Goal: Task Accomplishment & Management: Manage account settings

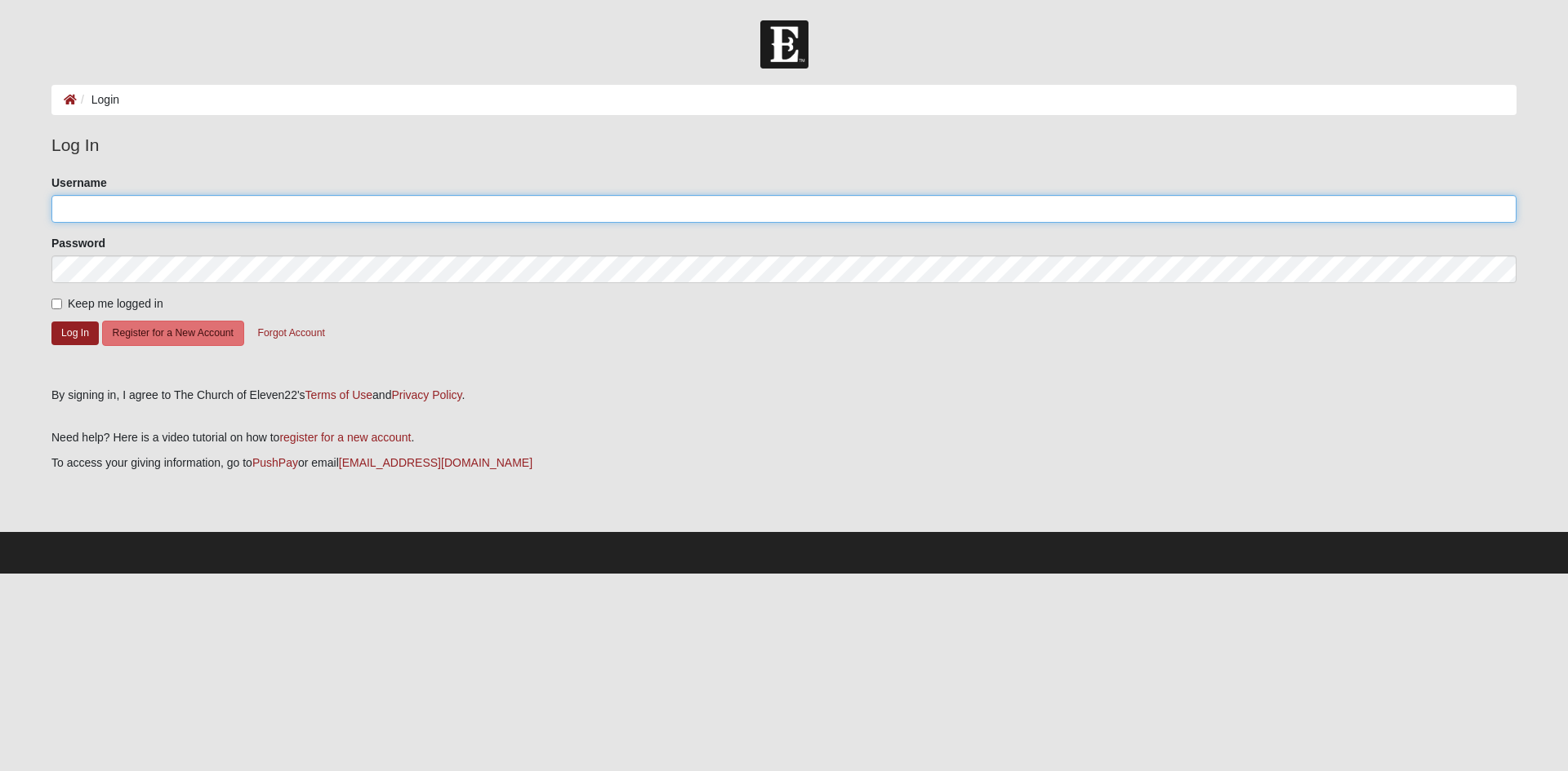
click at [75, 210] on input "Username" at bounding box center [784, 208] width 1465 height 28
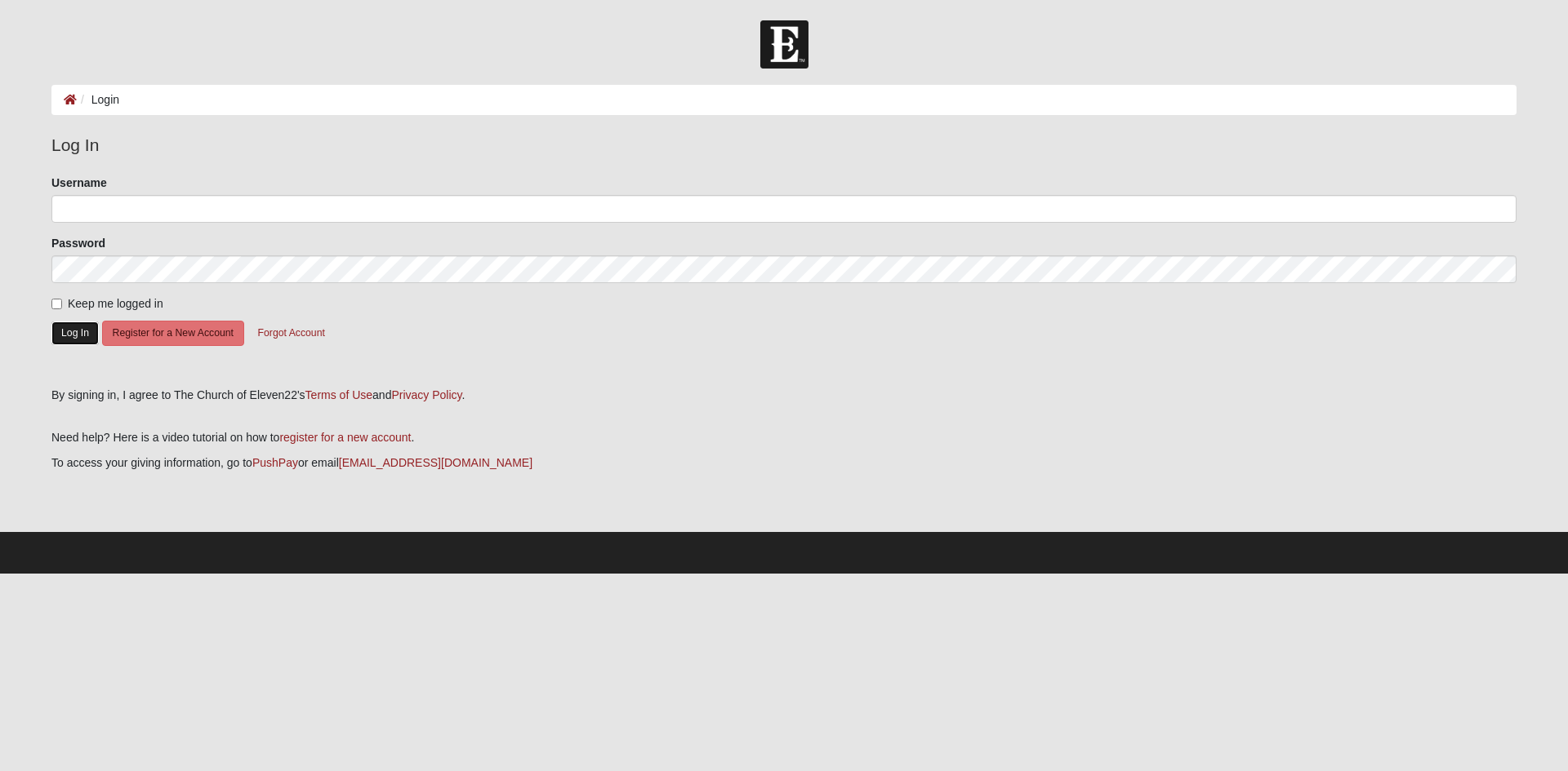
click at [74, 334] on button "Log In" at bounding box center [75, 333] width 47 height 24
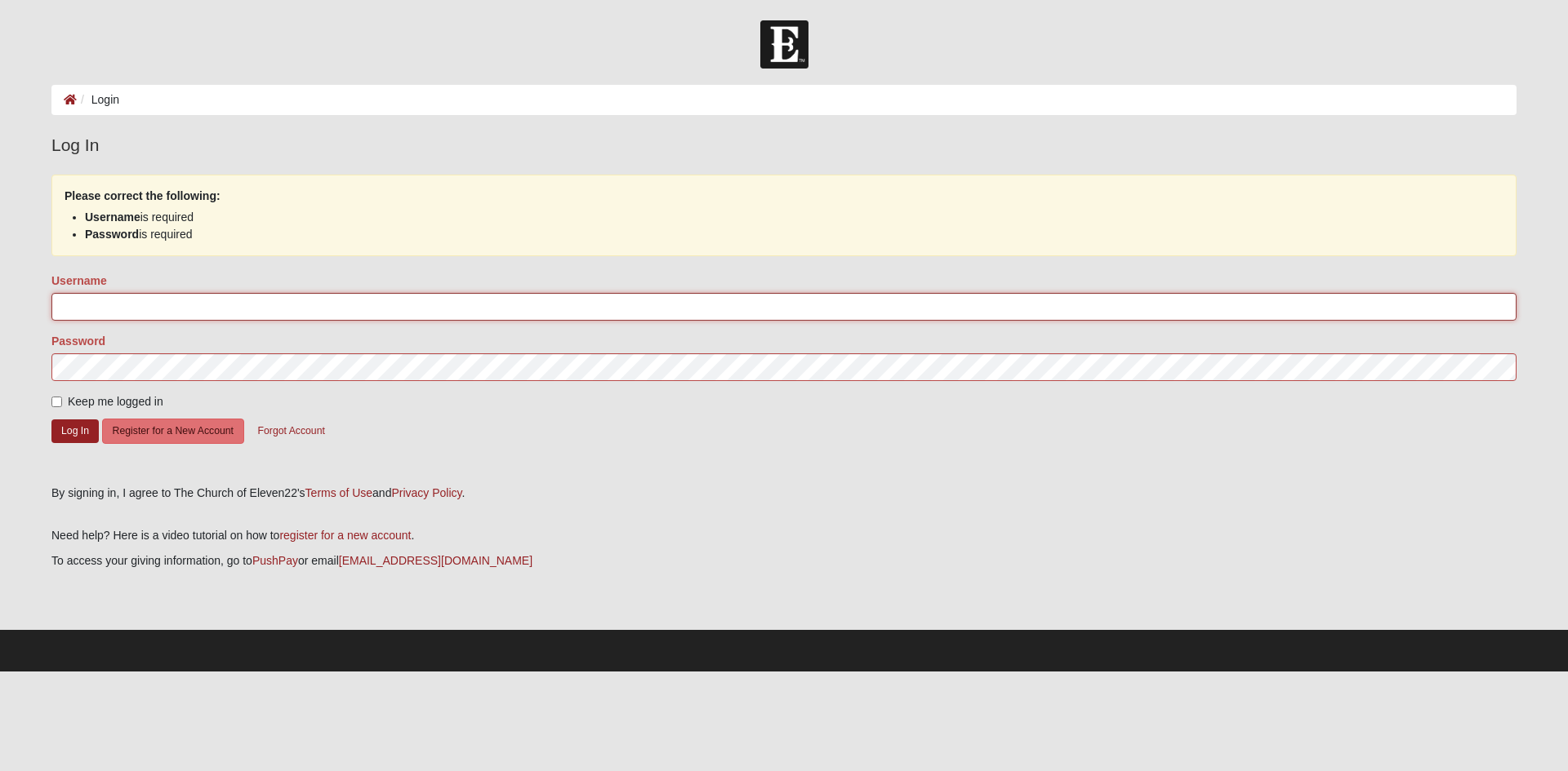
click at [83, 299] on input "Username" at bounding box center [784, 306] width 1465 height 28
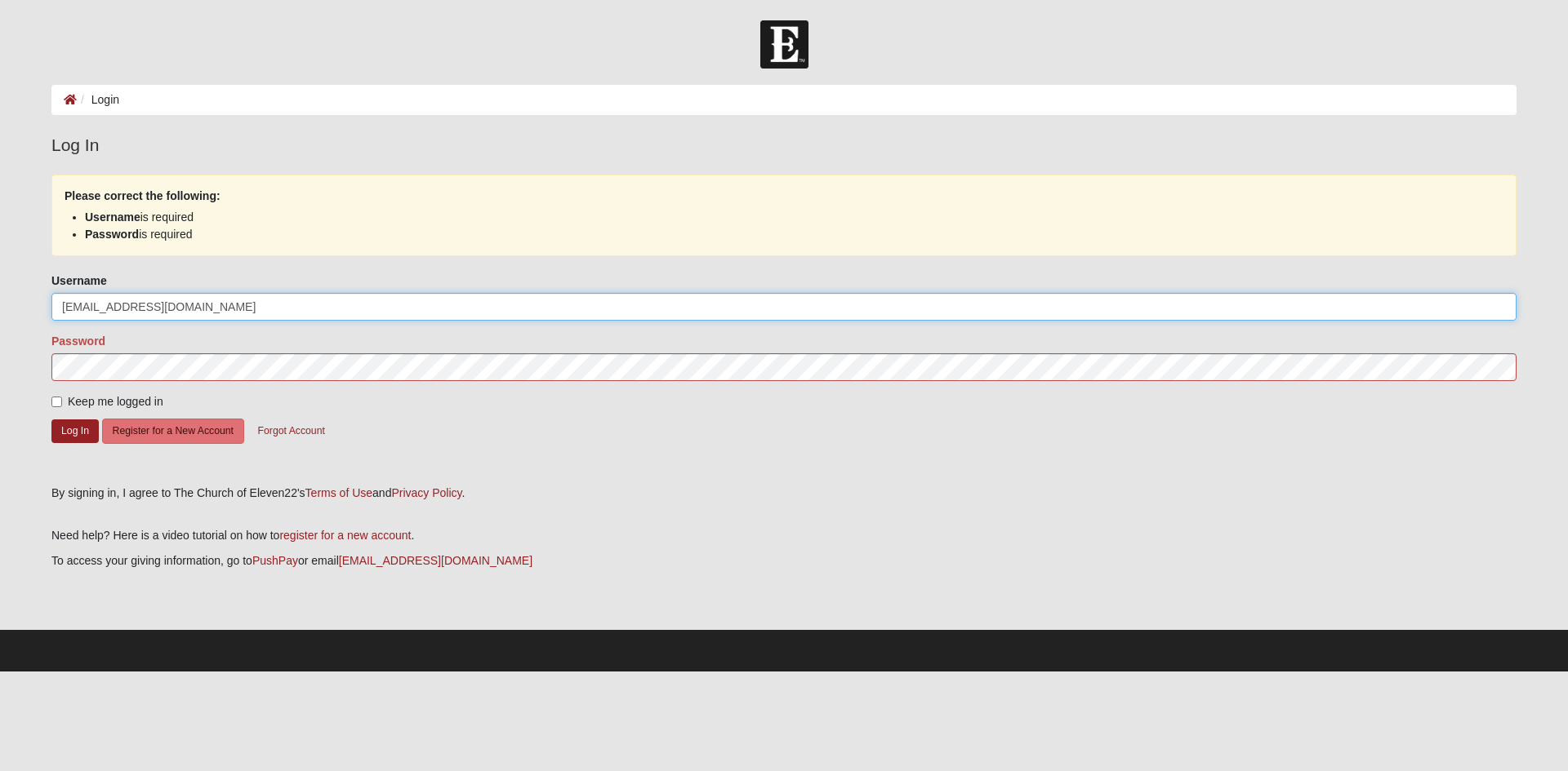
type input "[EMAIL_ADDRESS][DOMAIN_NAME]"
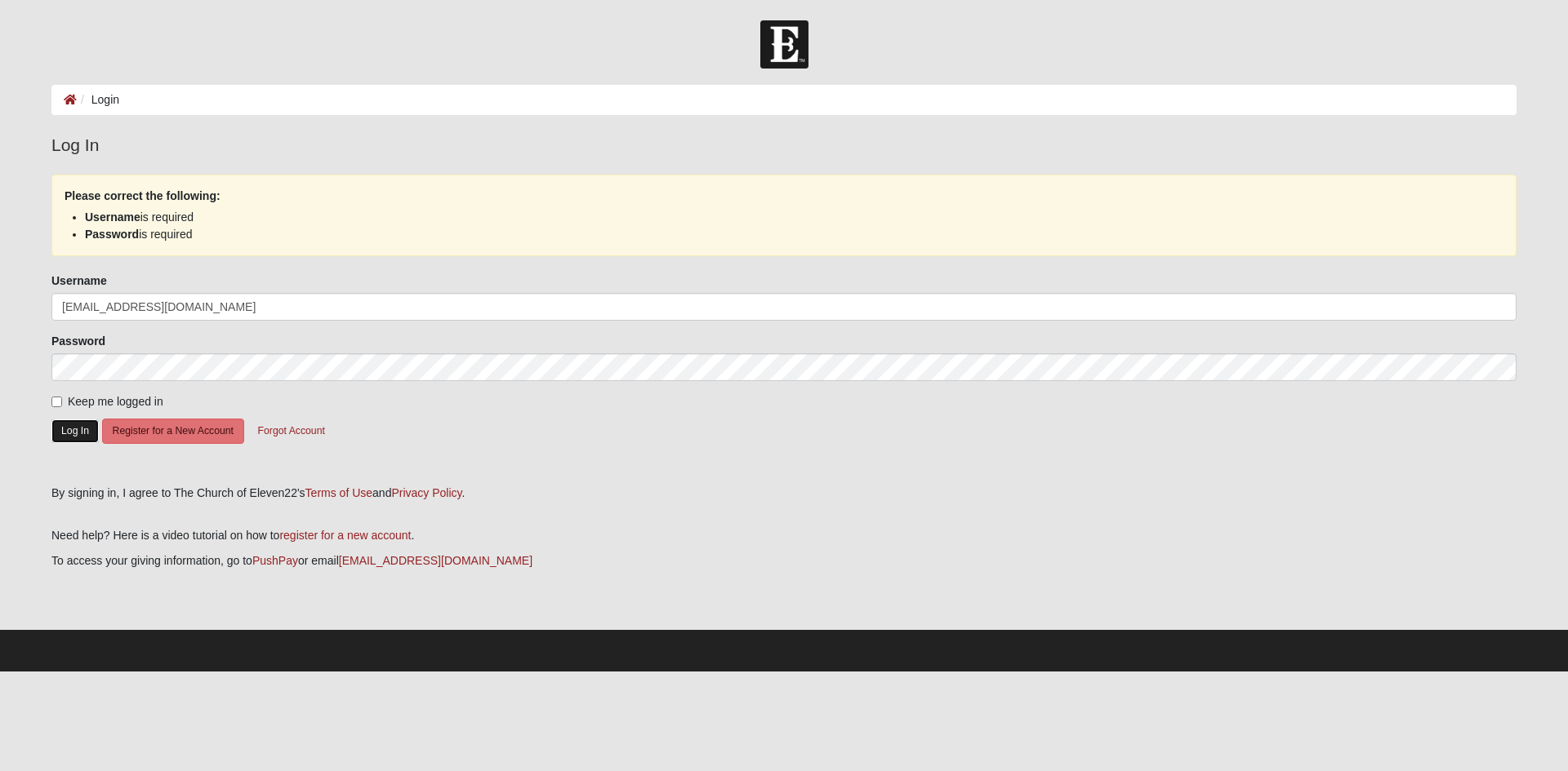
click at [79, 432] on button "Log In" at bounding box center [75, 431] width 47 height 24
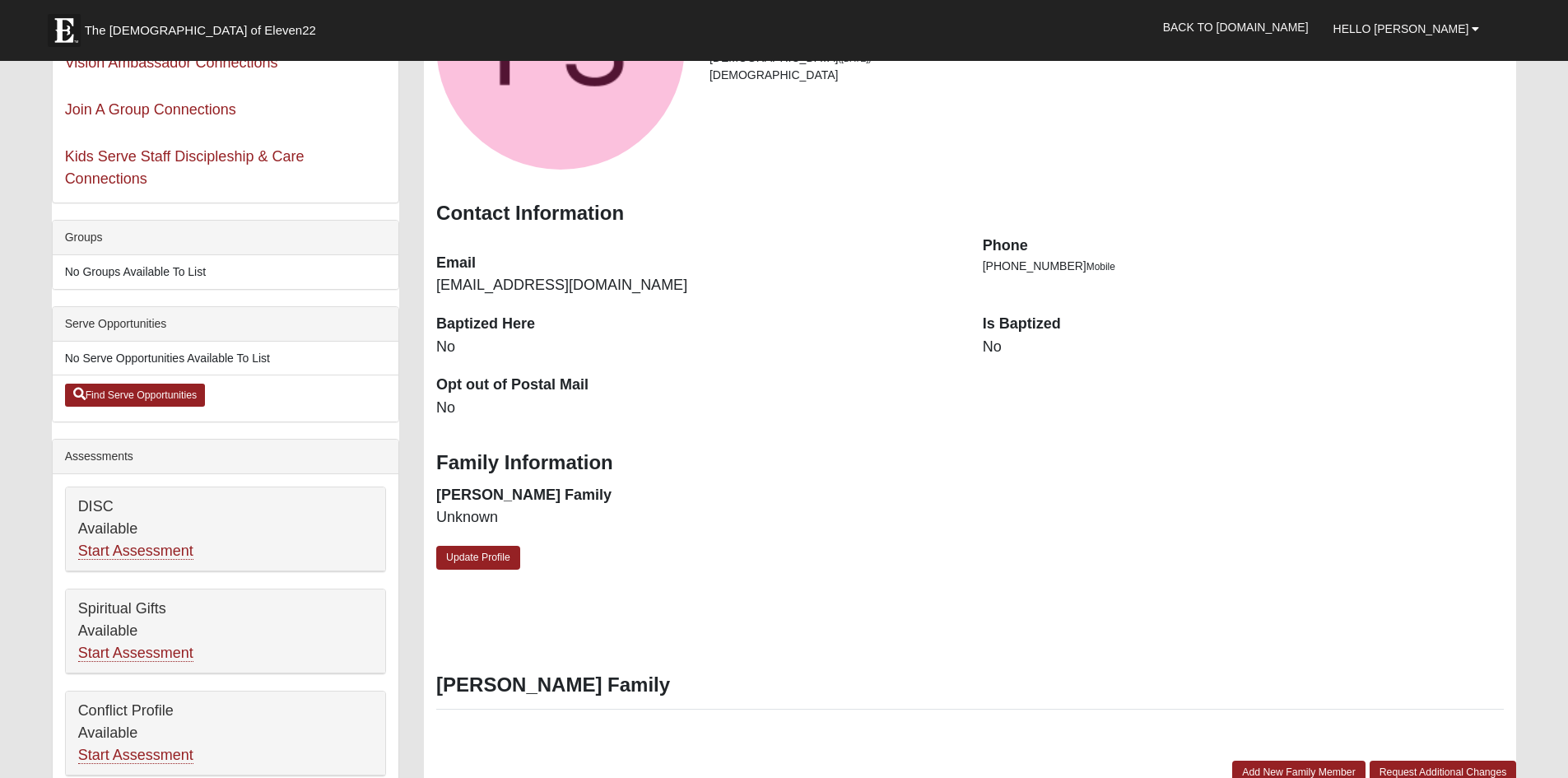
scroll to position [165, 0]
click at [464, 558] on link "Update Profile" at bounding box center [478, 558] width 84 height 24
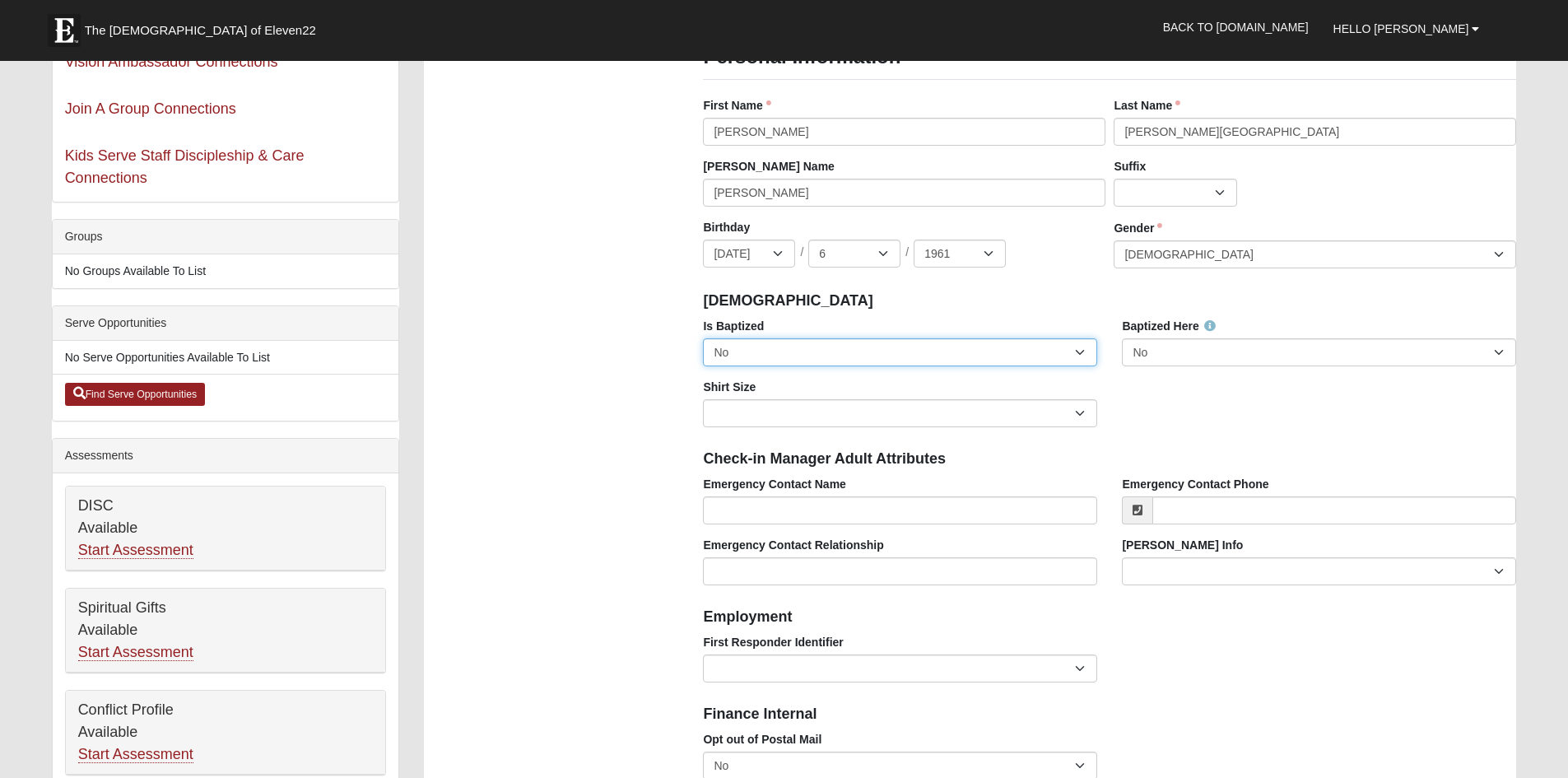
click at [1073, 349] on select "No Yes" at bounding box center [899, 352] width 394 height 28
select select "True"
click at [703, 339] on select "No Yes" at bounding box center [899, 352] width 394 height 28
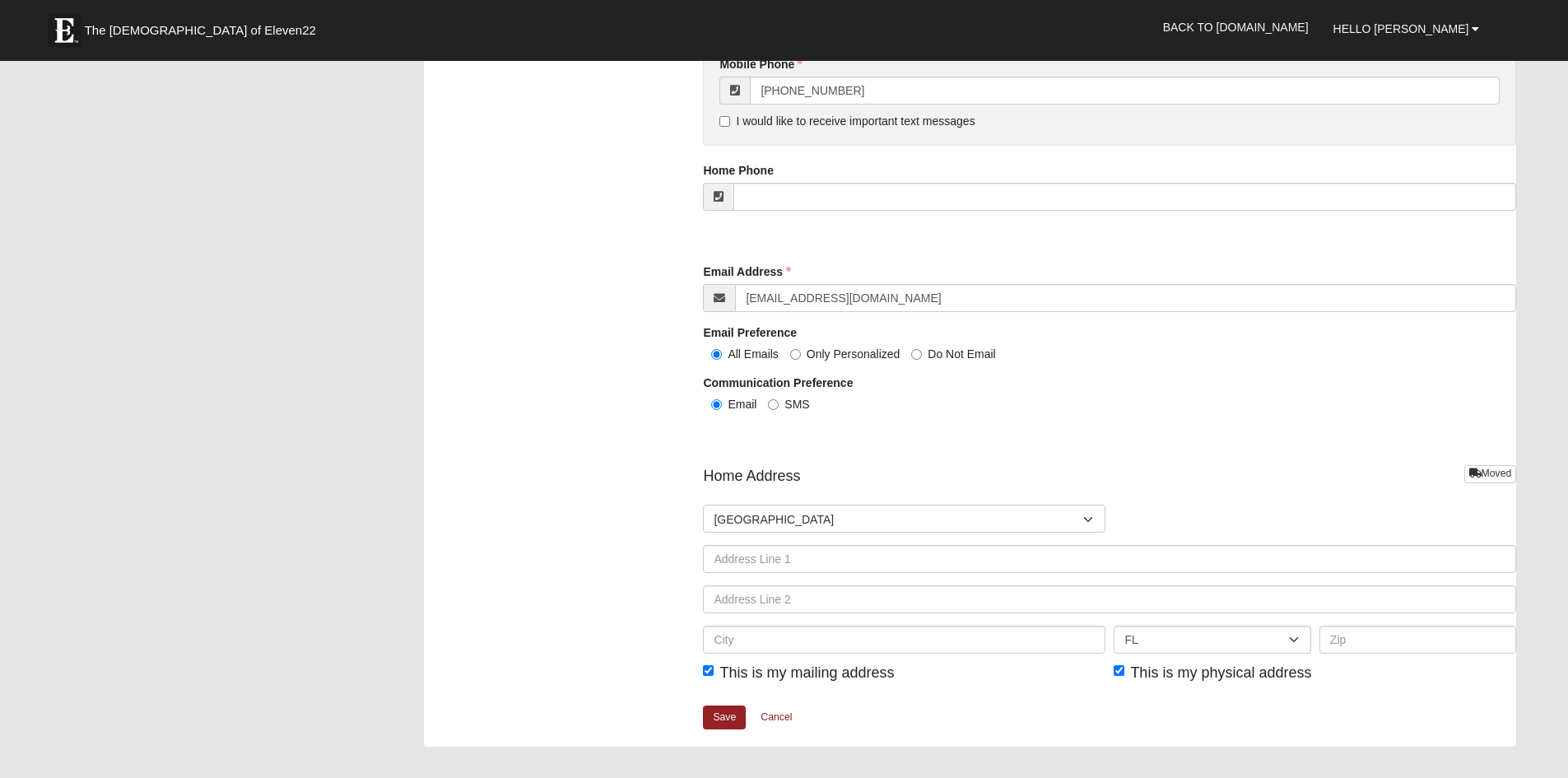
scroll to position [1565, 0]
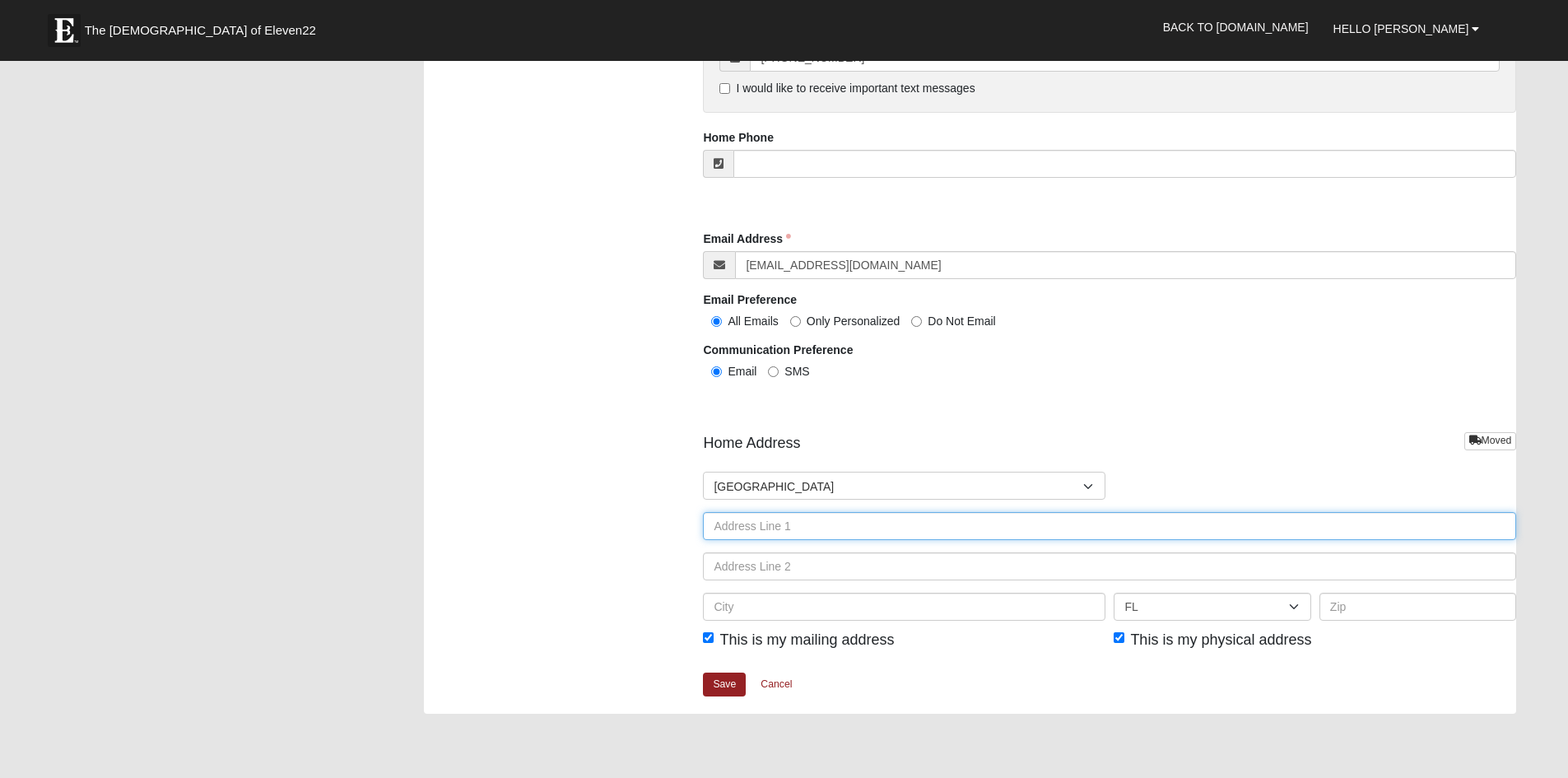
click at [823, 529] on input "text" at bounding box center [1109, 526] width 813 height 28
type input "217 Pindo Palm Drive"
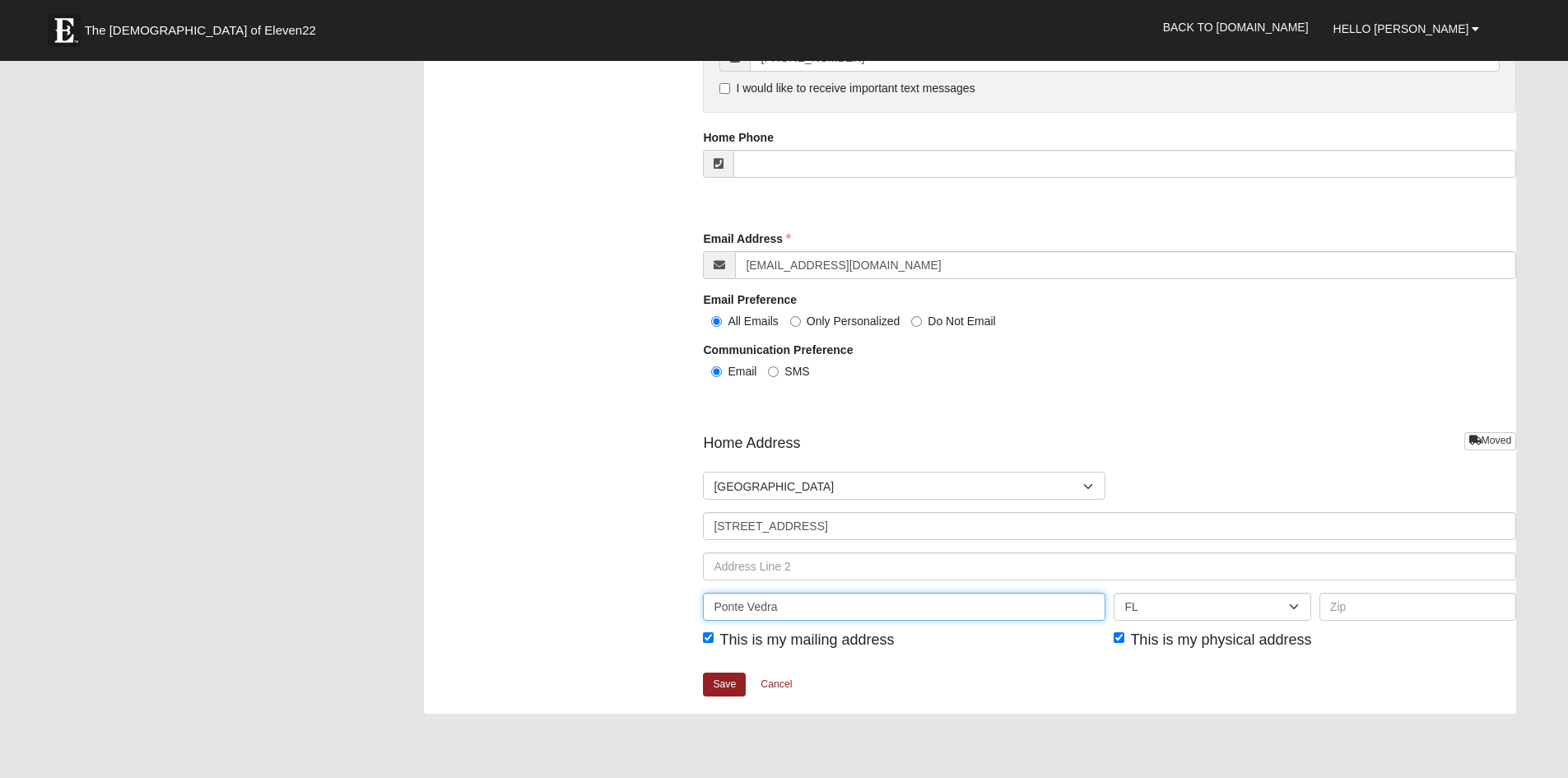
type input "Ponte Vedra"
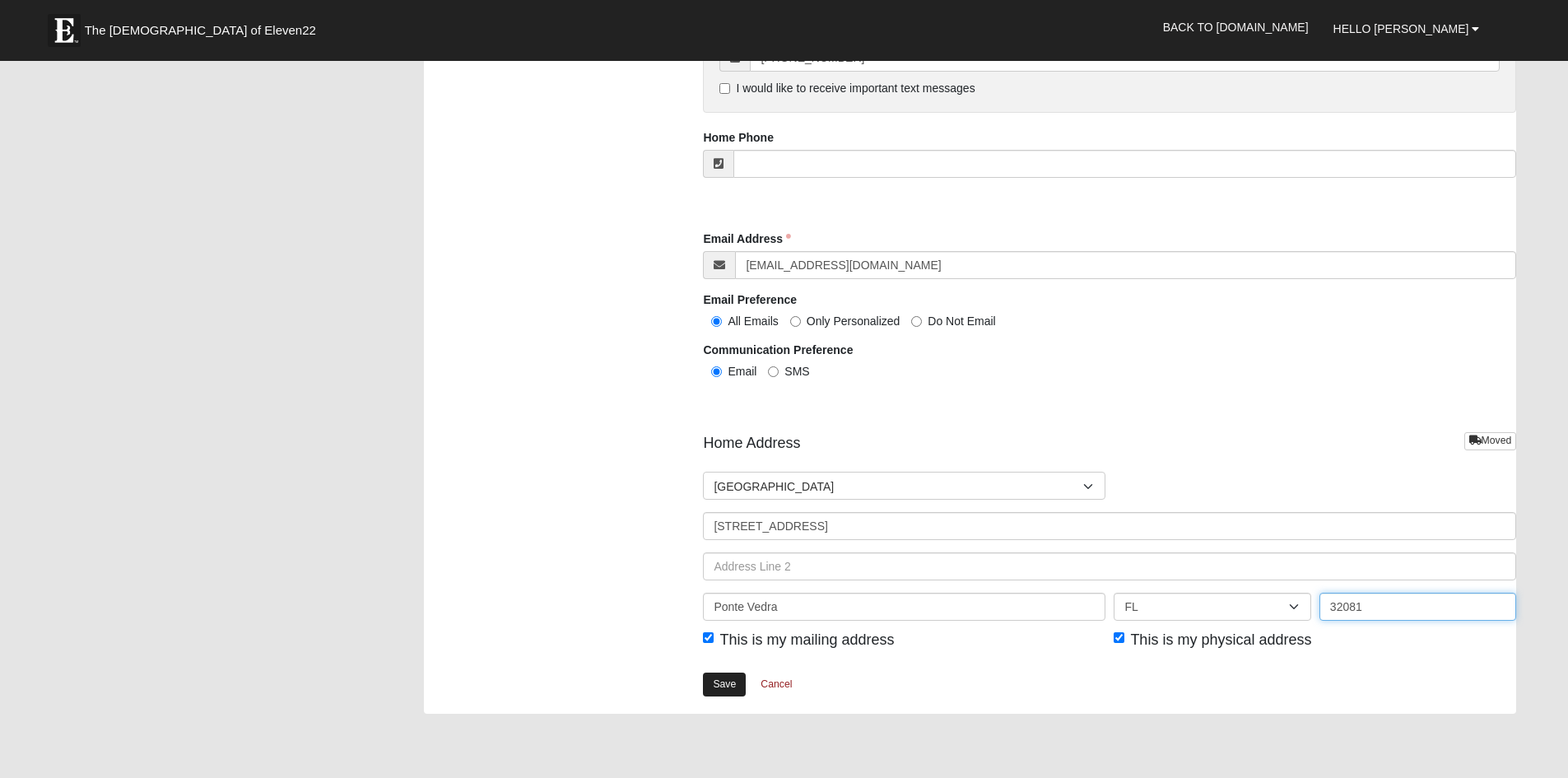
type input "32081"
click at [724, 684] on link "Save" at bounding box center [724, 684] width 43 height 24
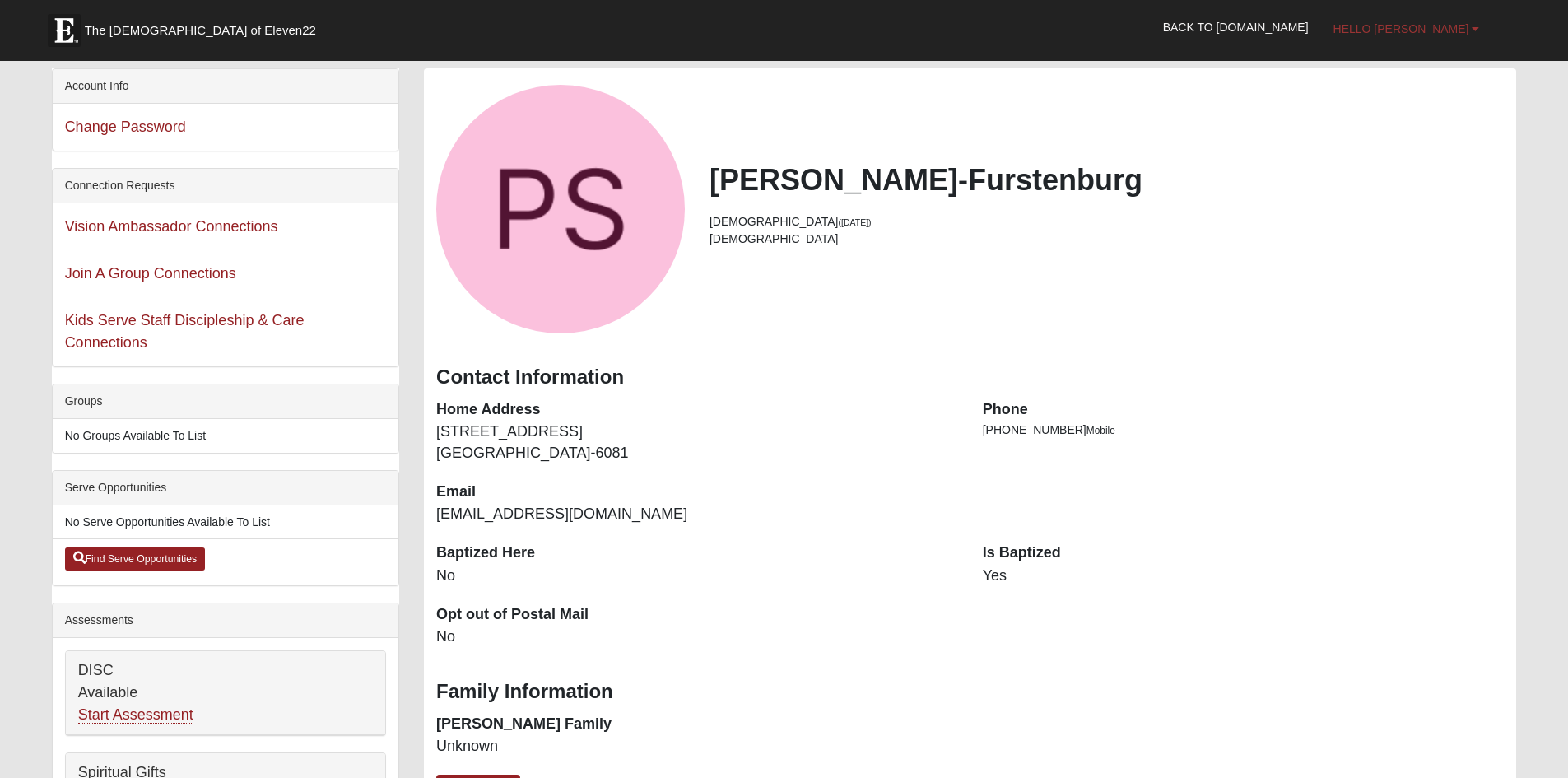
click at [1474, 19] on link "Hello Paul" at bounding box center [1406, 29] width 171 height 41
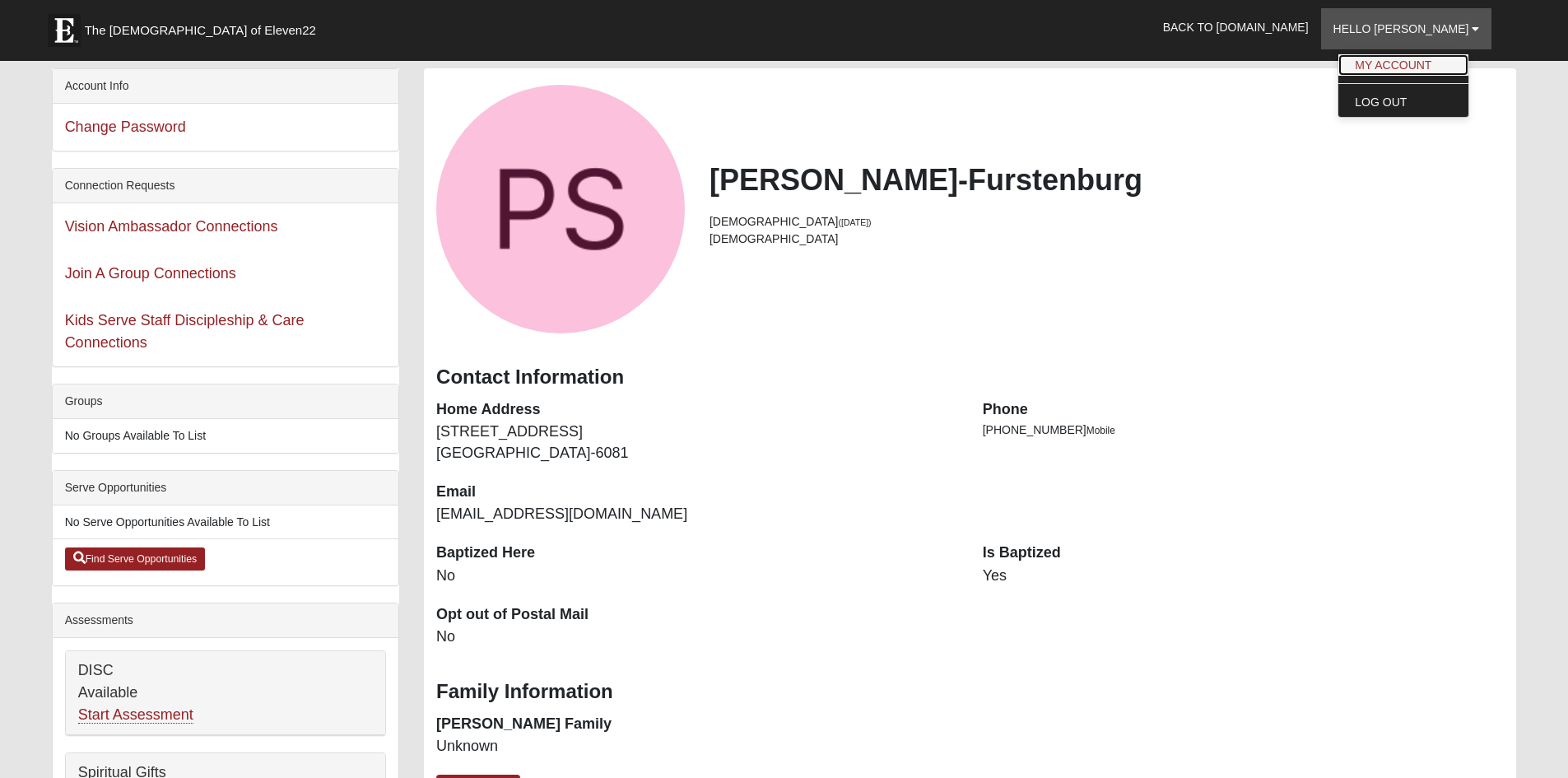
click at [1412, 63] on link "My Account" at bounding box center [1403, 65] width 130 height 21
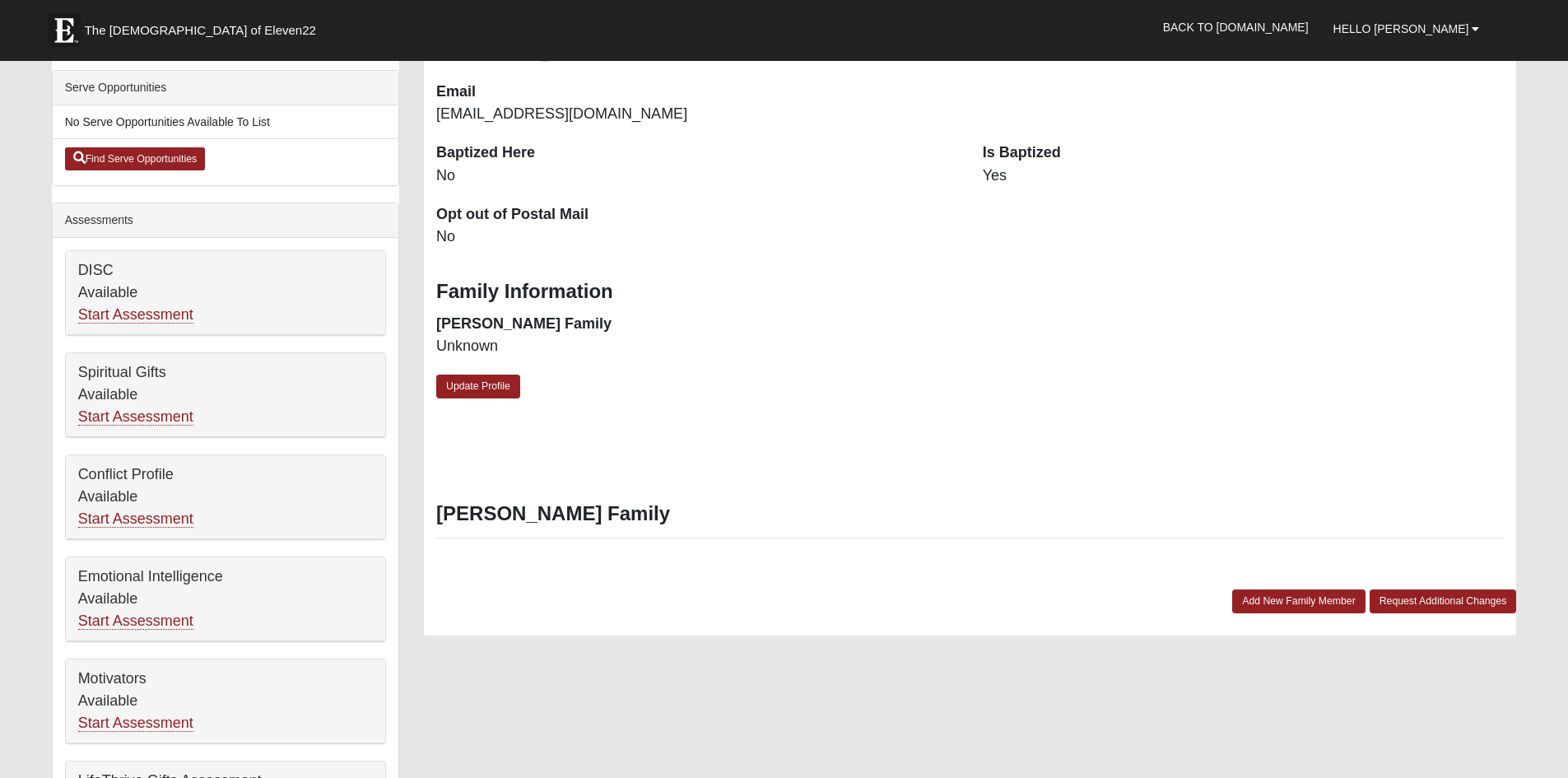
scroll to position [495, 0]
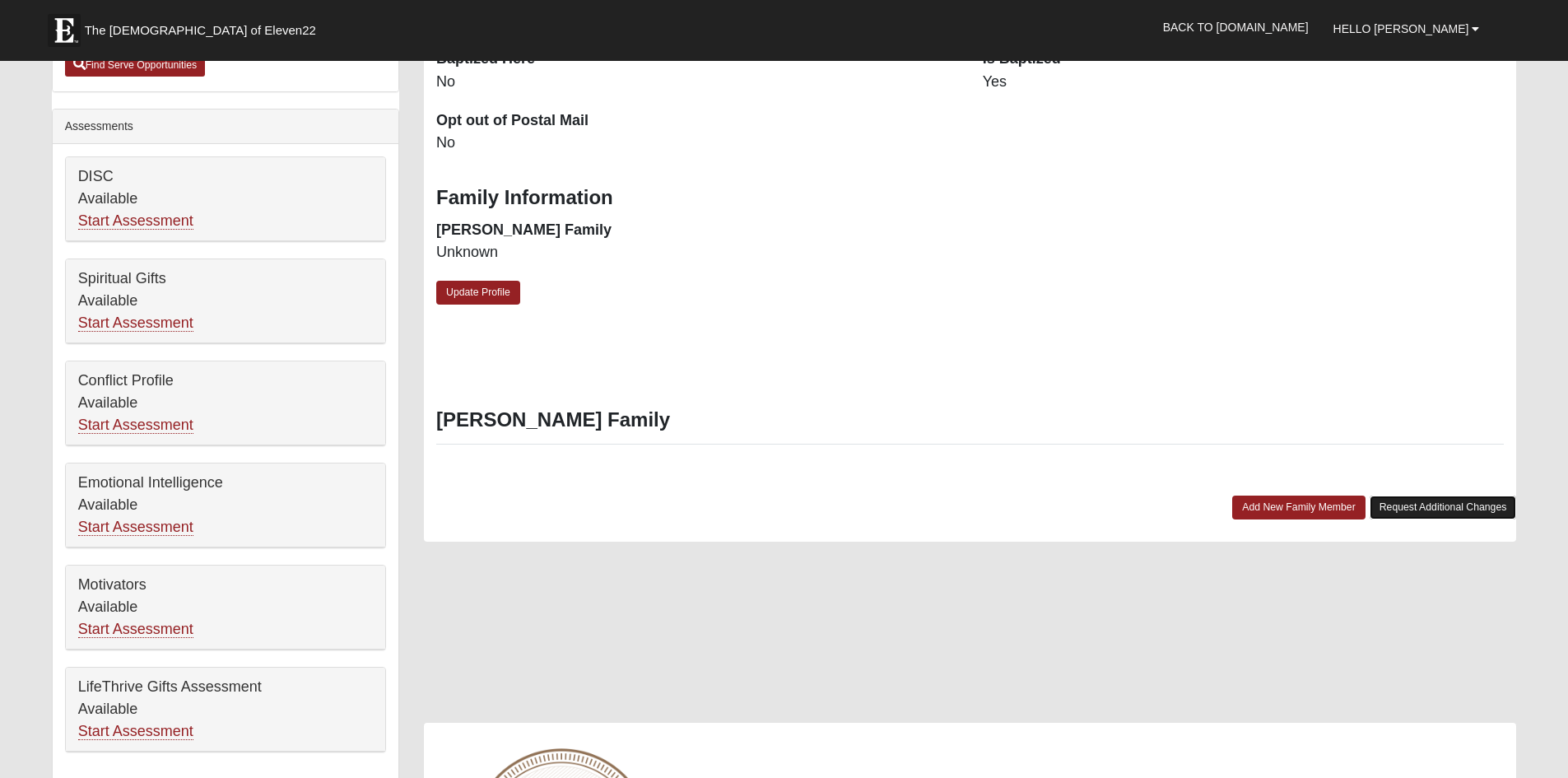
click at [1424, 505] on link "Request Additional Changes" at bounding box center [1443, 507] width 147 height 24
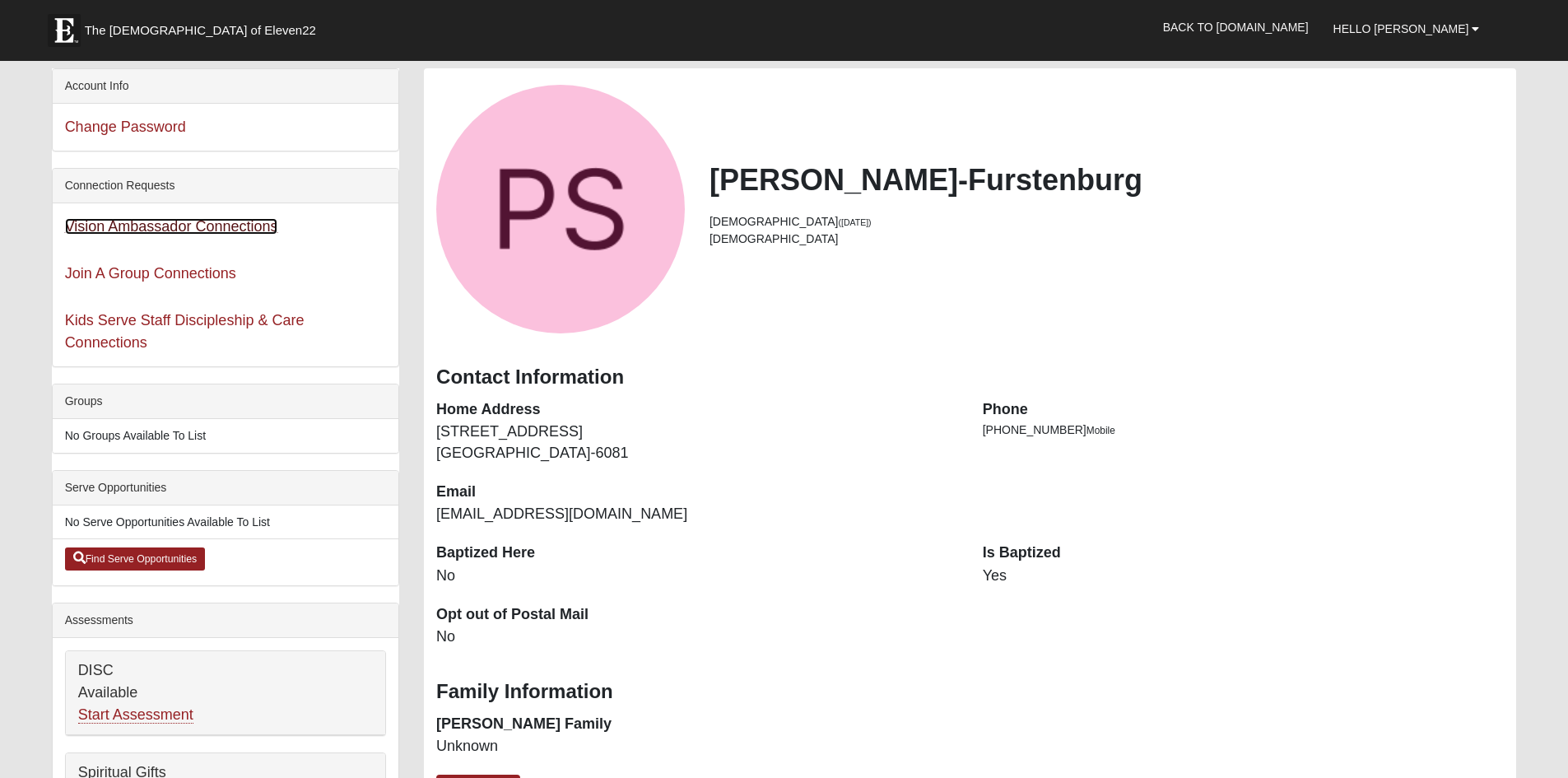
click at [196, 219] on link "Vision Ambassador Connections" at bounding box center [171, 226] width 214 height 16
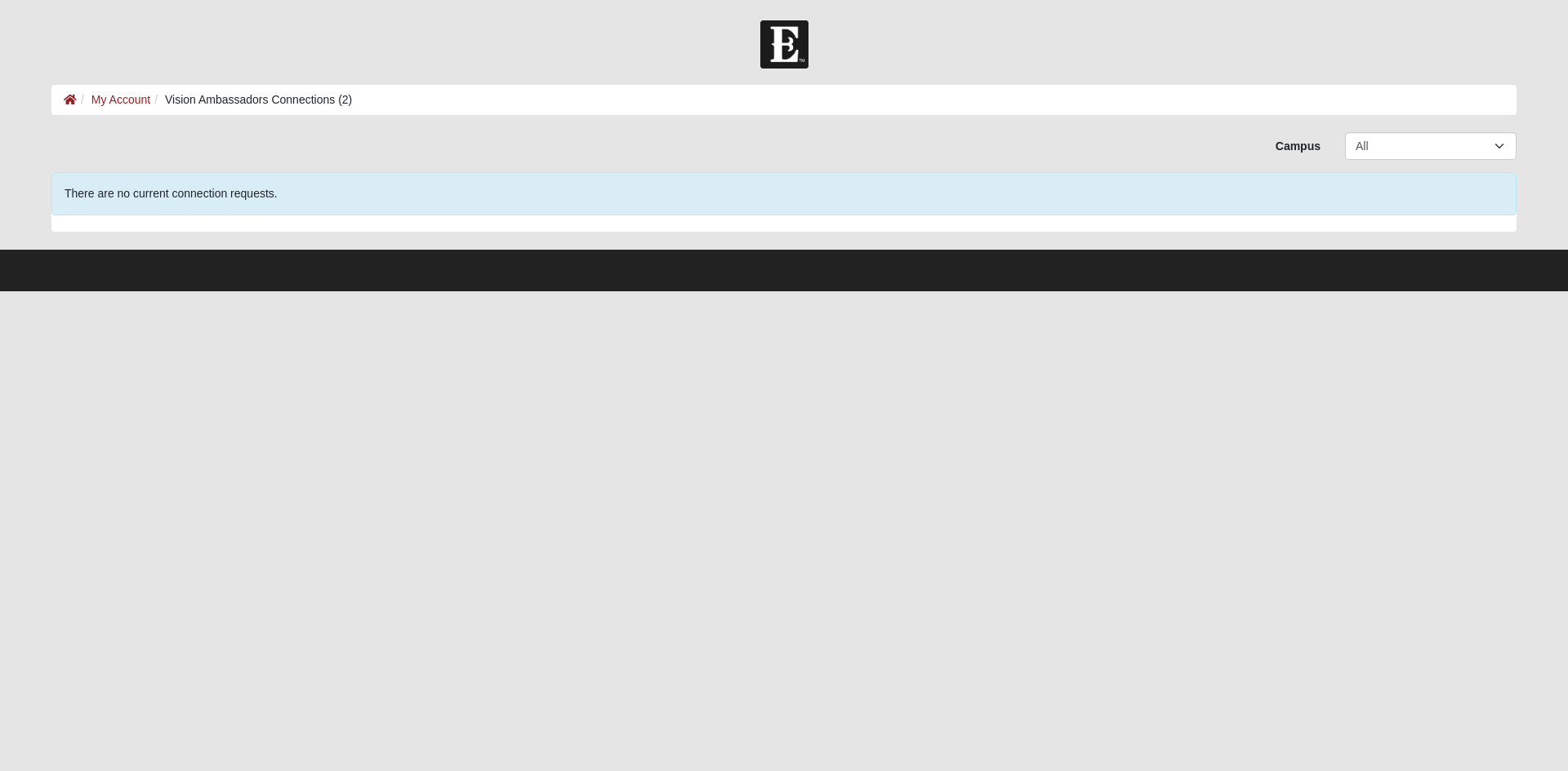
click at [292, 96] on li "Vision Ambassadors Connections (2)" at bounding box center [251, 100] width 202 height 17
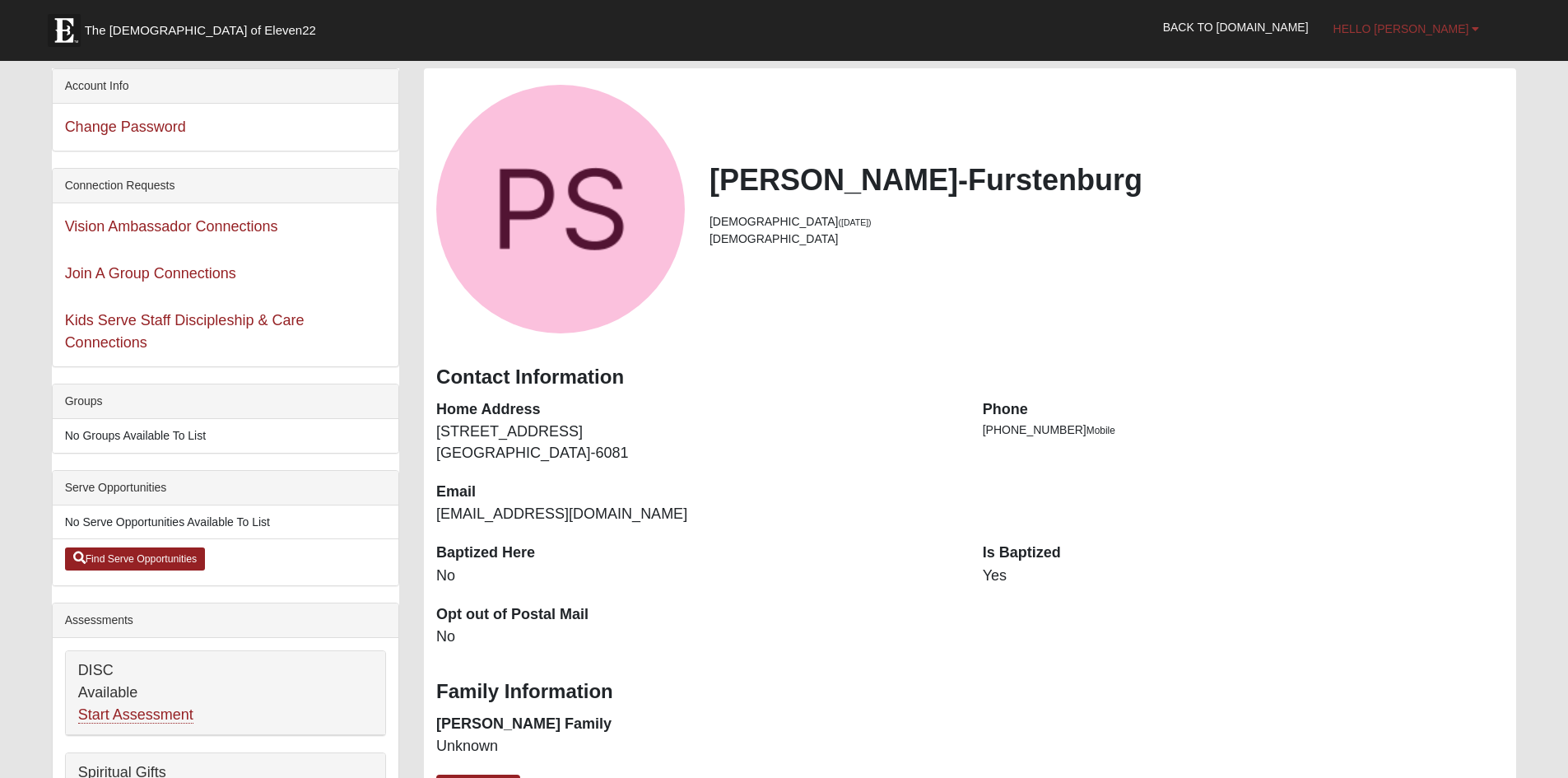
click at [1457, 17] on link "Hello [PERSON_NAME]" at bounding box center [1406, 29] width 171 height 41
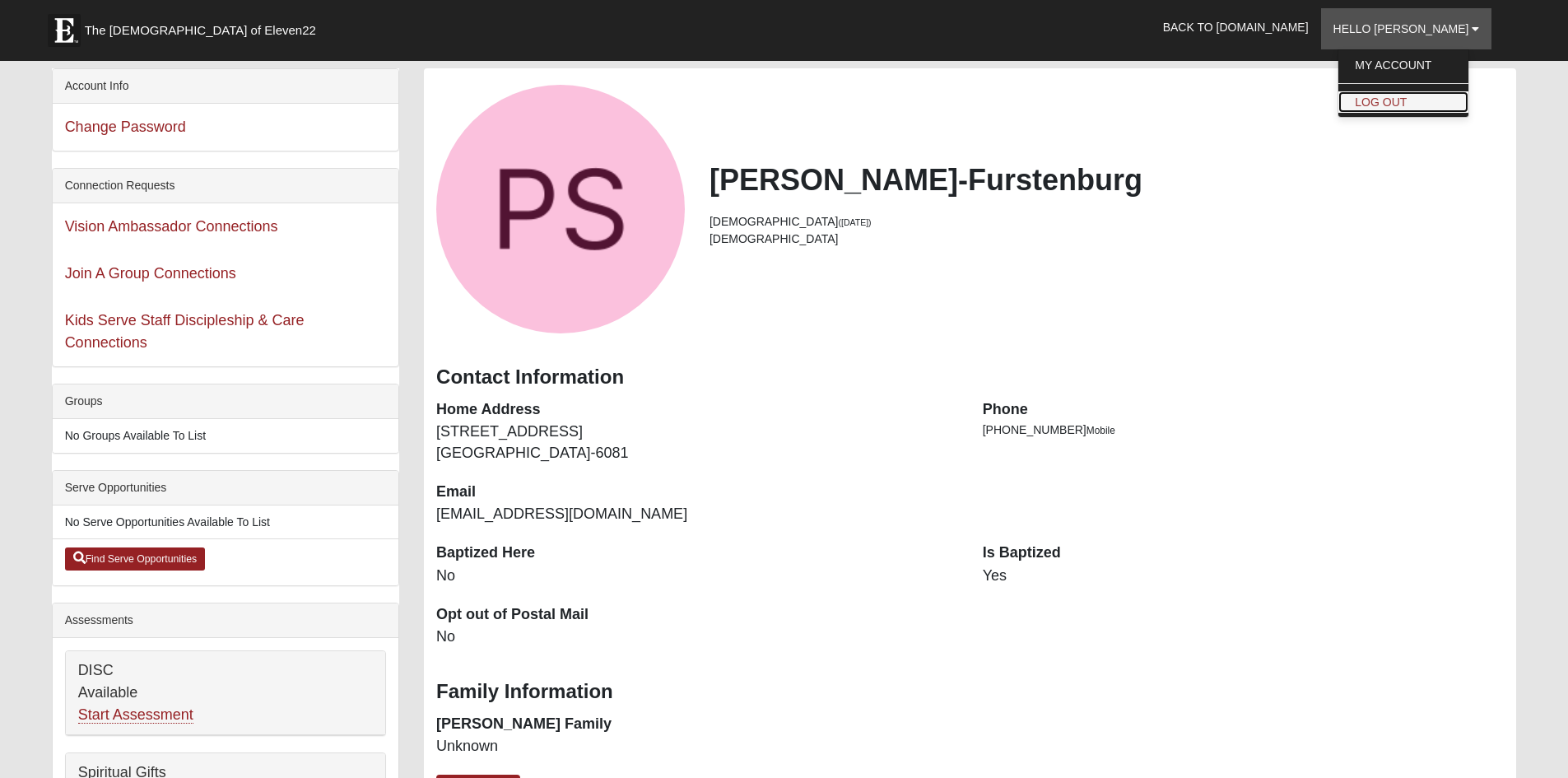
click at [1417, 100] on link "Log Out" at bounding box center [1403, 101] width 130 height 21
